Goal: Information Seeking & Learning: Find specific fact

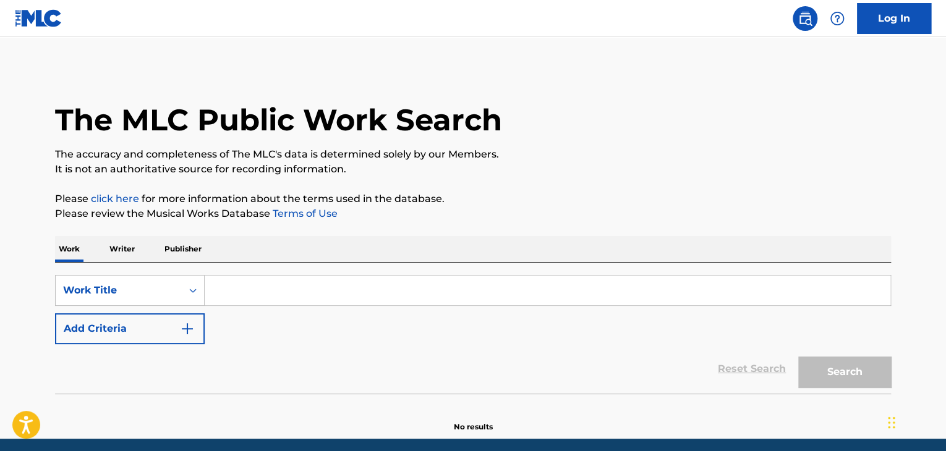
click at [272, 283] on input "Search Form" at bounding box center [548, 291] width 686 height 30
paste input "Muffin Man"
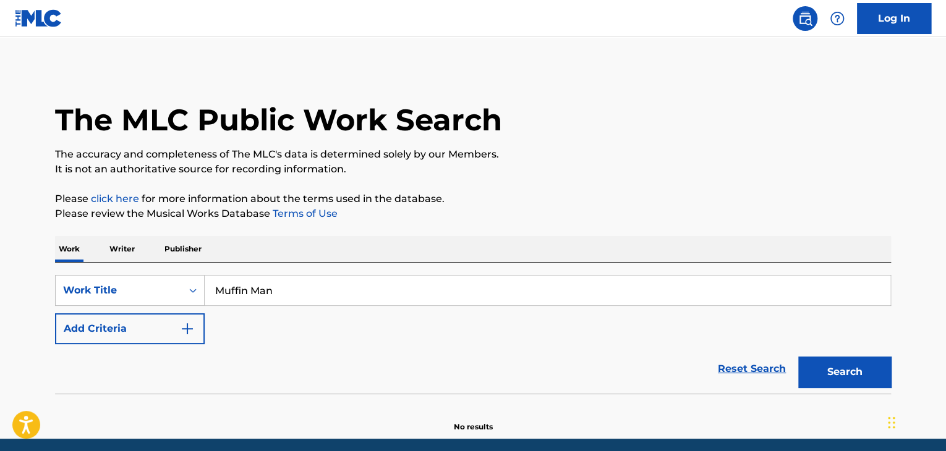
type input "Muffin Man"
click at [177, 320] on button "Add Criteria" at bounding box center [130, 328] width 150 height 31
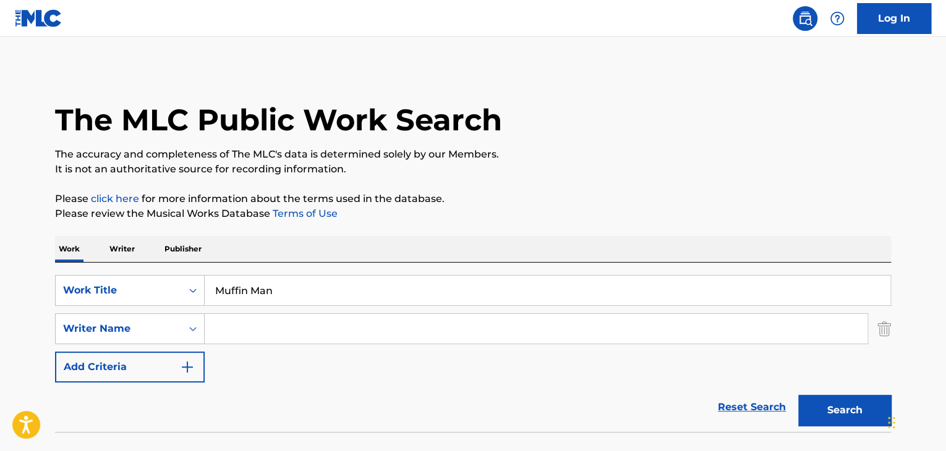
click at [258, 329] on input "Search Form" at bounding box center [536, 329] width 663 height 30
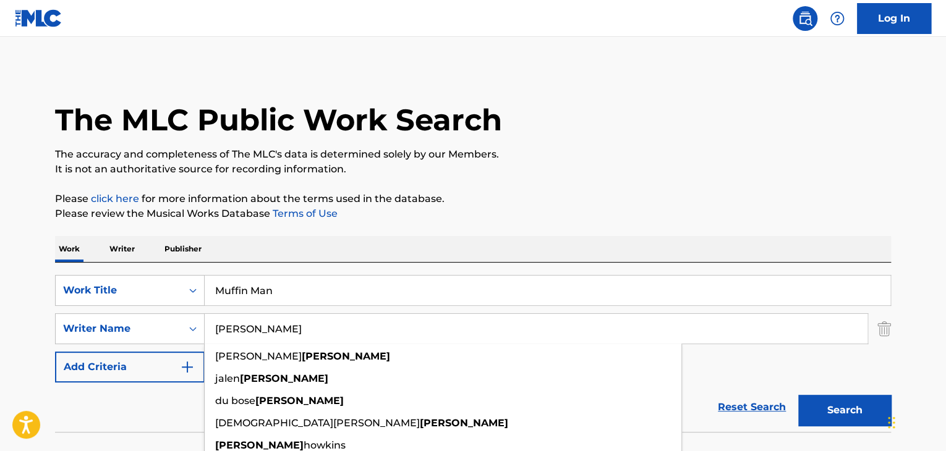
type input "[PERSON_NAME]"
click at [798, 395] on button "Search" at bounding box center [844, 410] width 93 height 31
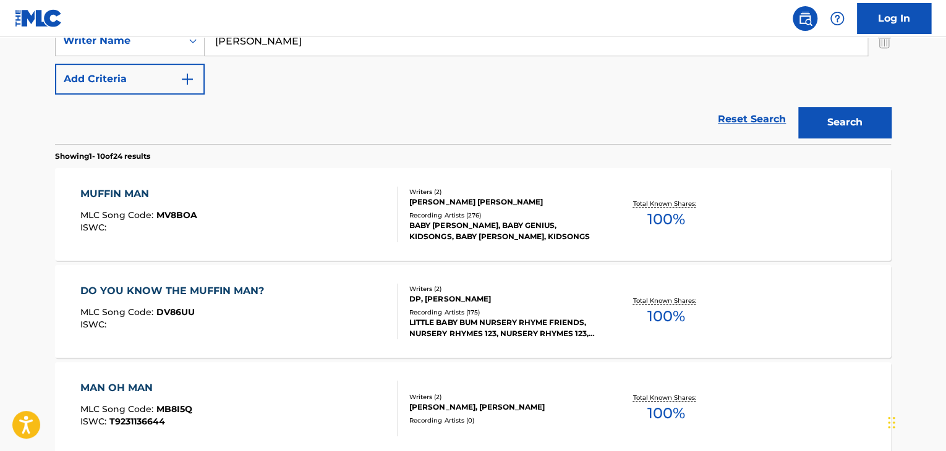
scroll to position [309, 0]
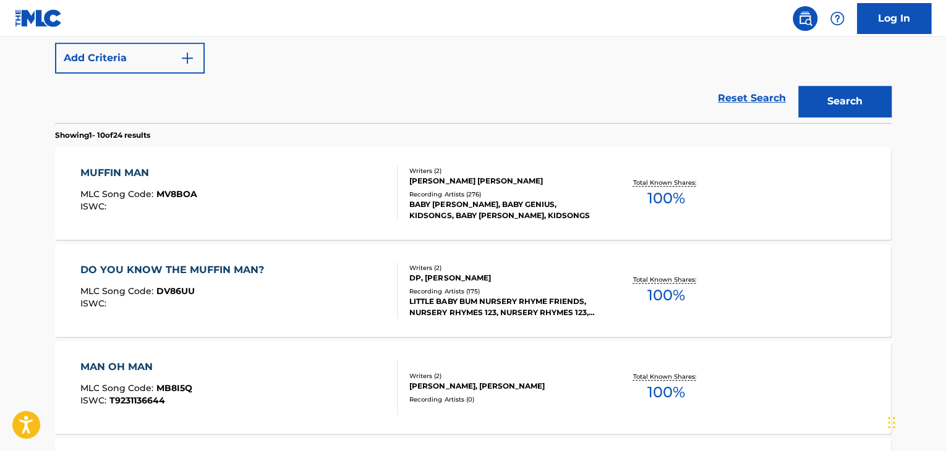
click at [179, 269] on div "DO YOU KNOW THE MUFFIN MAN?" at bounding box center [175, 270] width 190 height 15
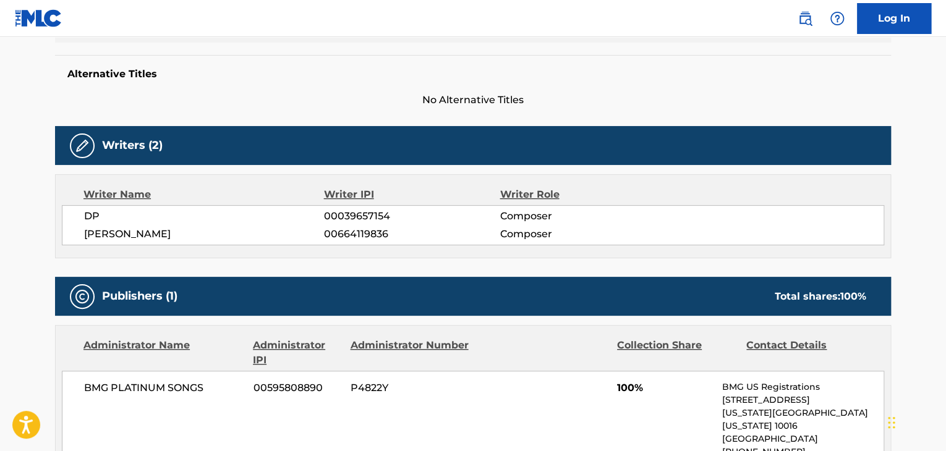
scroll to position [309, 0]
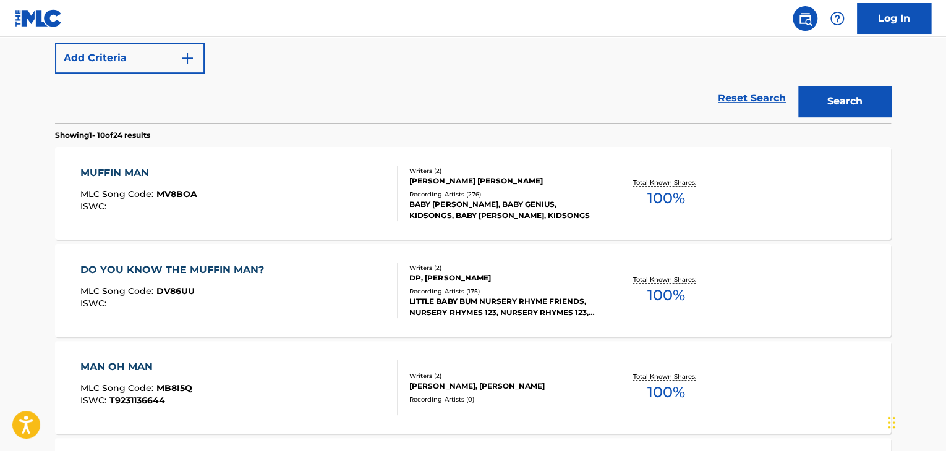
click at [112, 166] on div "MUFFIN MAN" at bounding box center [138, 173] width 117 height 15
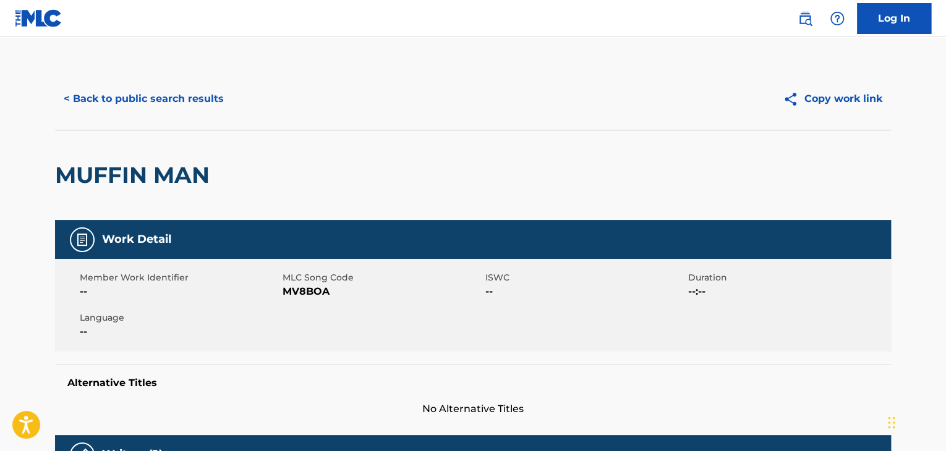
click at [207, 104] on button "< Back to public search results" at bounding box center [143, 98] width 177 height 31
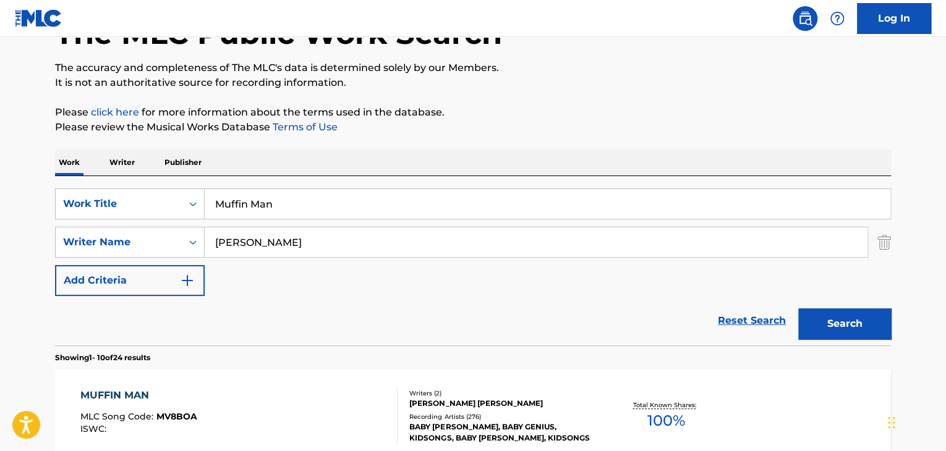
scroll to position [8, 0]
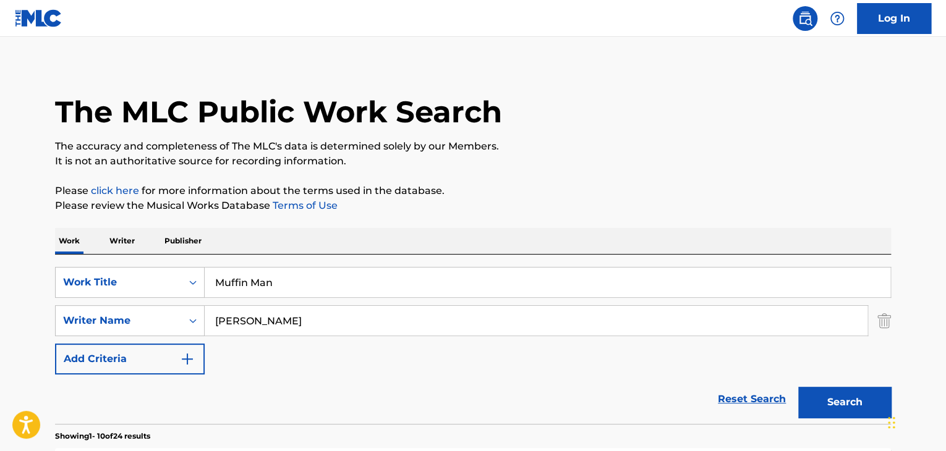
drag, startPoint x: 274, startPoint y: 315, endPoint x: 0, endPoint y: 278, distance: 276.9
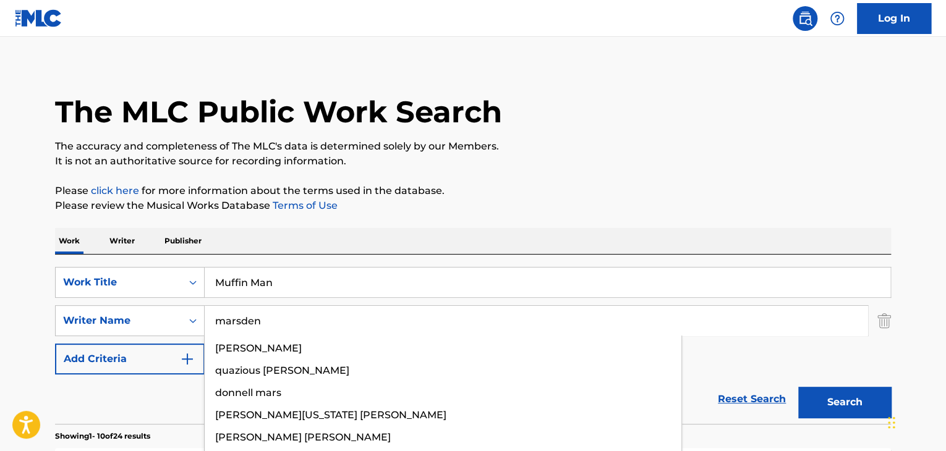
type input "marsden"
click at [798, 387] on button "Search" at bounding box center [844, 402] width 93 height 31
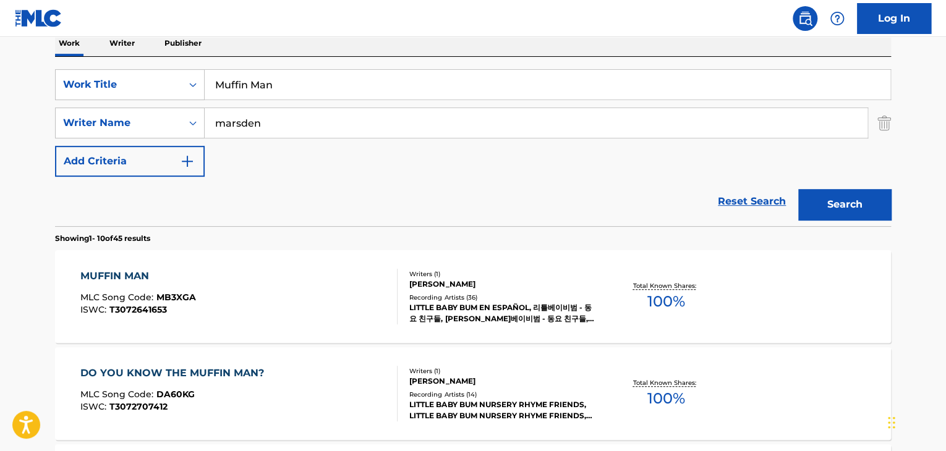
scroll to position [64, 0]
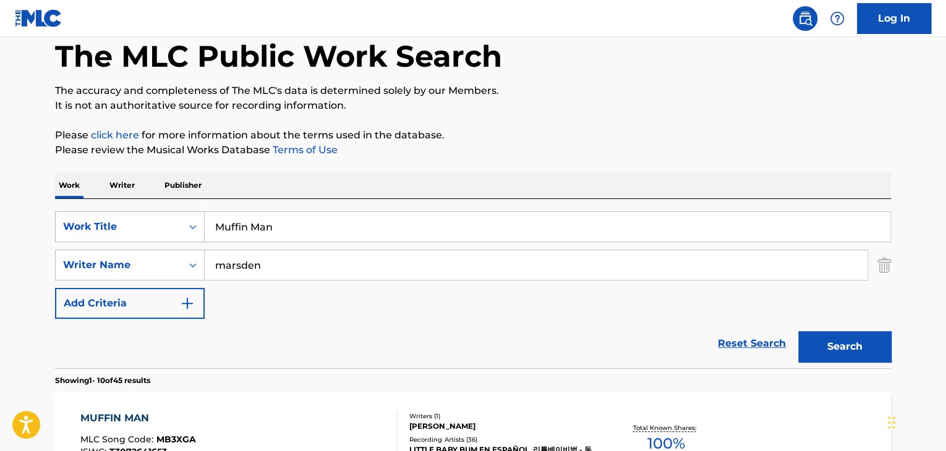
drag, startPoint x: 324, startPoint y: 225, endPoint x: 149, endPoint y: 237, distance: 175.3
click at [124, 224] on div "SearchWithCriteriacd7a0b14-1f9c-41c0-806c-86bd7795f7bf Work Title Muffin Man" at bounding box center [473, 226] width 836 height 31
paste input "The Alphabet Song"
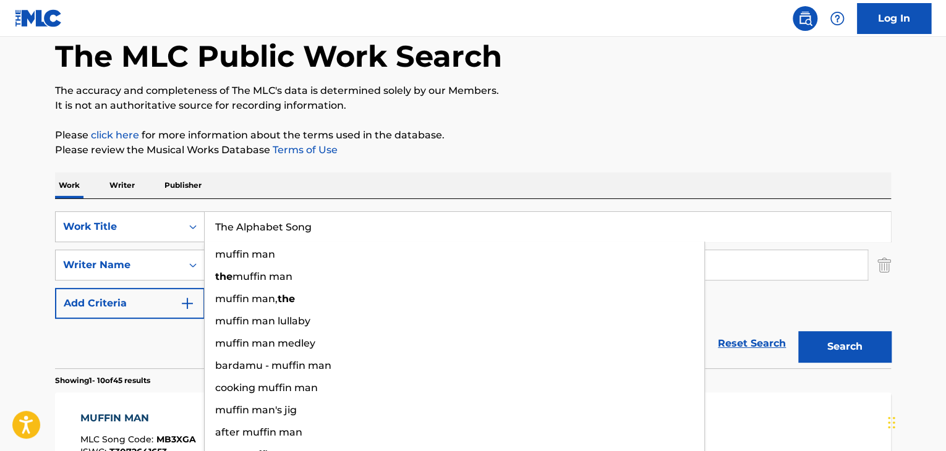
type input "The Alphabet Song"
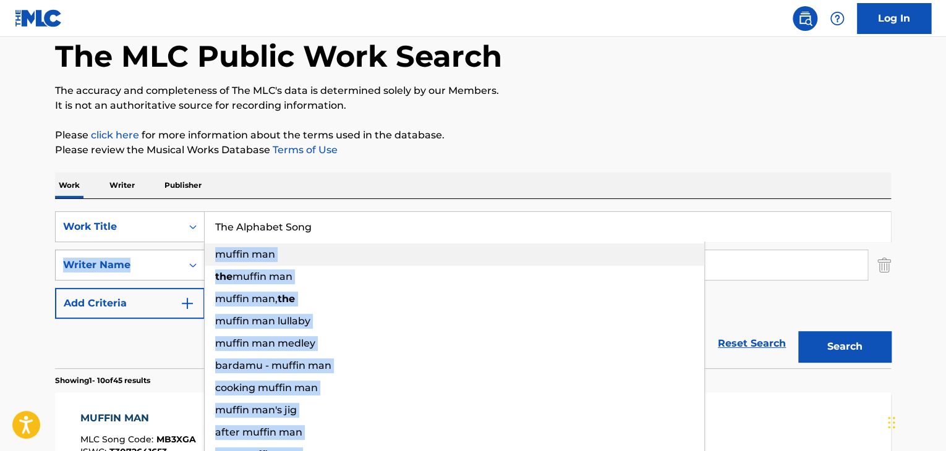
drag, startPoint x: 299, startPoint y: 263, endPoint x: 137, endPoint y: 262, distance: 162.0
click at [137, 262] on div "SearchWithCriteriacd7a0b14-1f9c-41c0-806c-86bd7795f7bf Work Title The Alphabet …" at bounding box center [473, 265] width 836 height 108
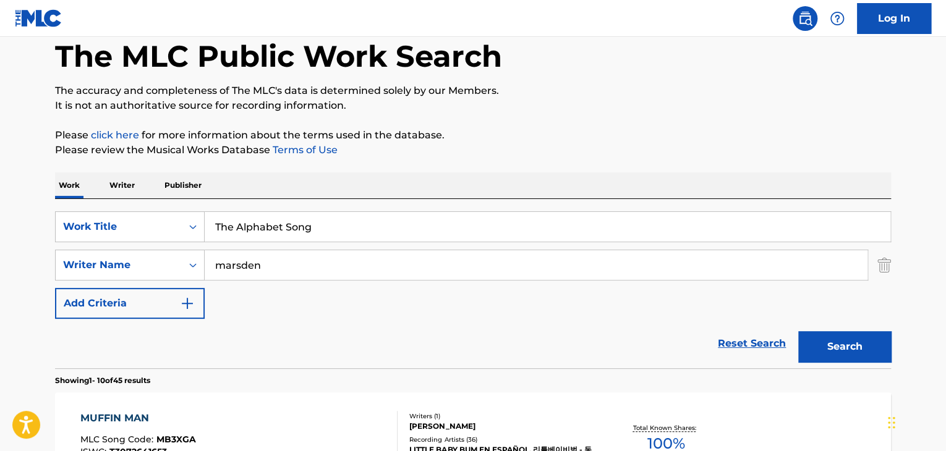
click at [818, 272] on input "marsden" at bounding box center [536, 265] width 663 height 30
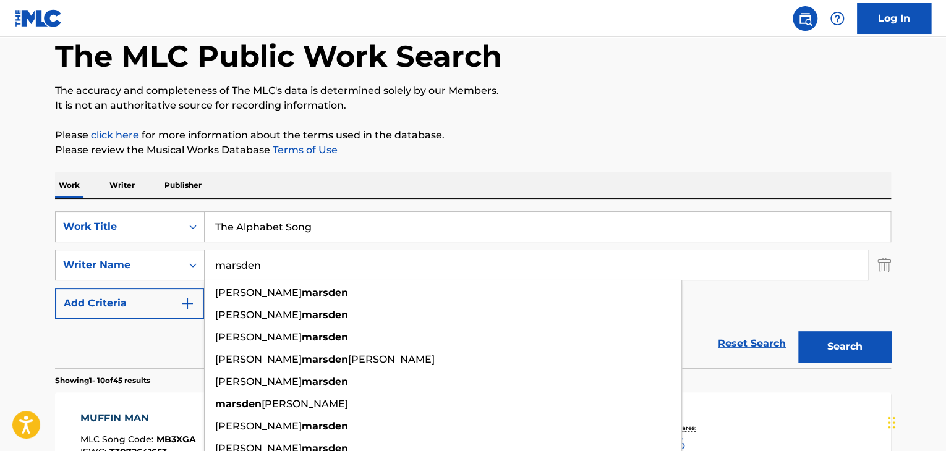
drag, startPoint x: 354, startPoint y: 271, endPoint x: 0, endPoint y: 265, distance: 353.7
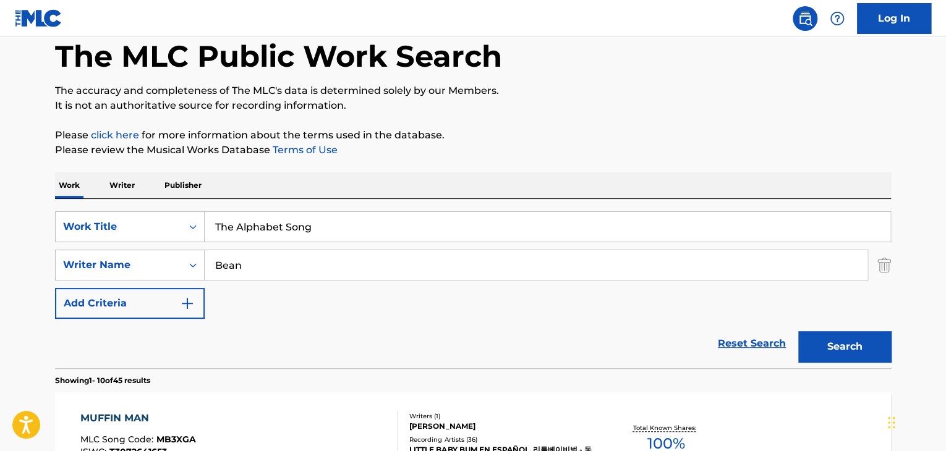
type input "Bean"
click at [798, 331] on button "Search" at bounding box center [844, 346] width 93 height 31
click at [131, 349] on div "Reset Search Search" at bounding box center [473, 343] width 836 height 49
